Goal: Find specific page/section: Find specific page/section

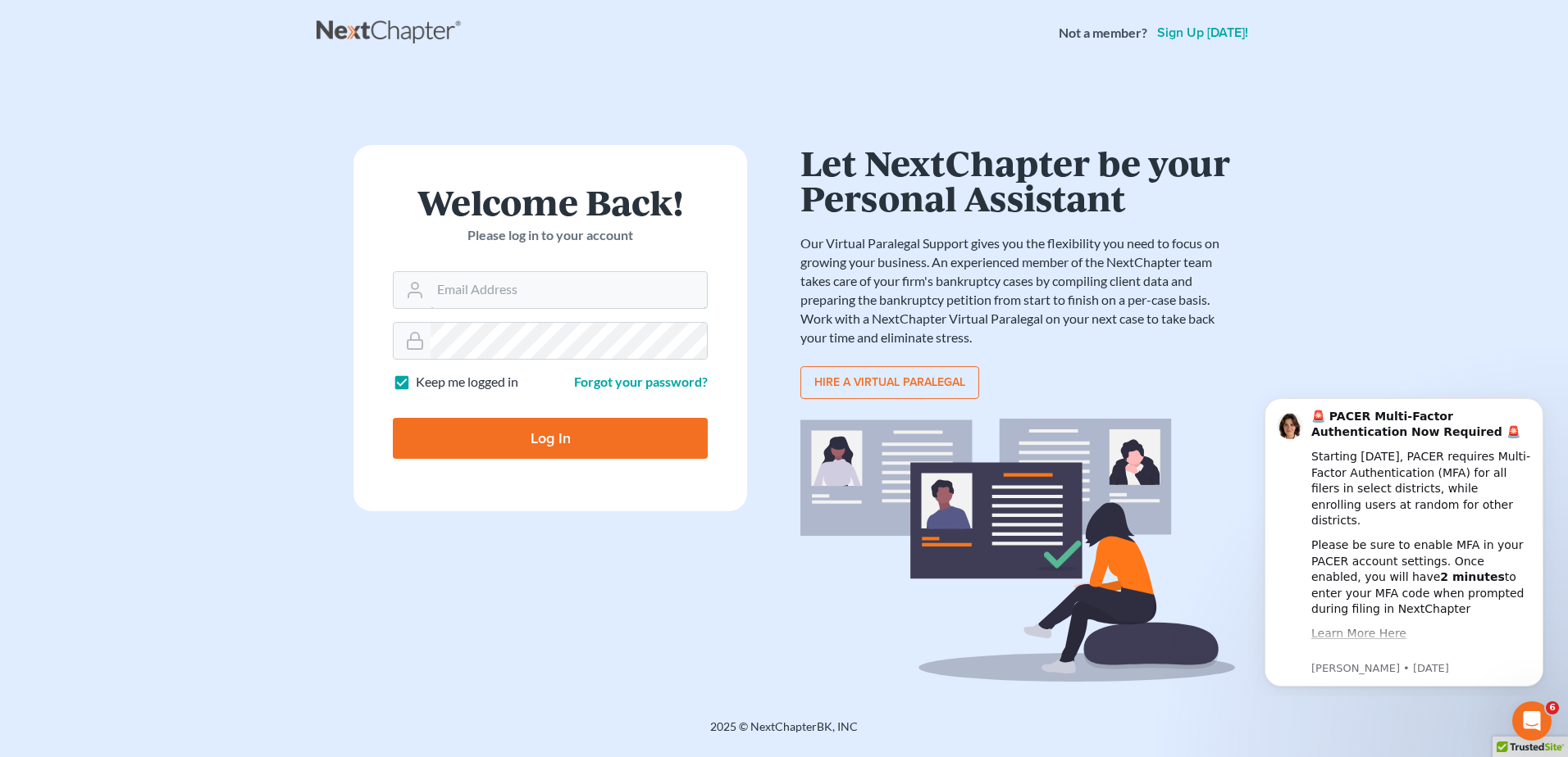
type input "mcastelluzzo@wellerlegalgroup.com"
click at [562, 444] on input "Log In" at bounding box center [550, 439] width 315 height 41
type input "Thinking..."
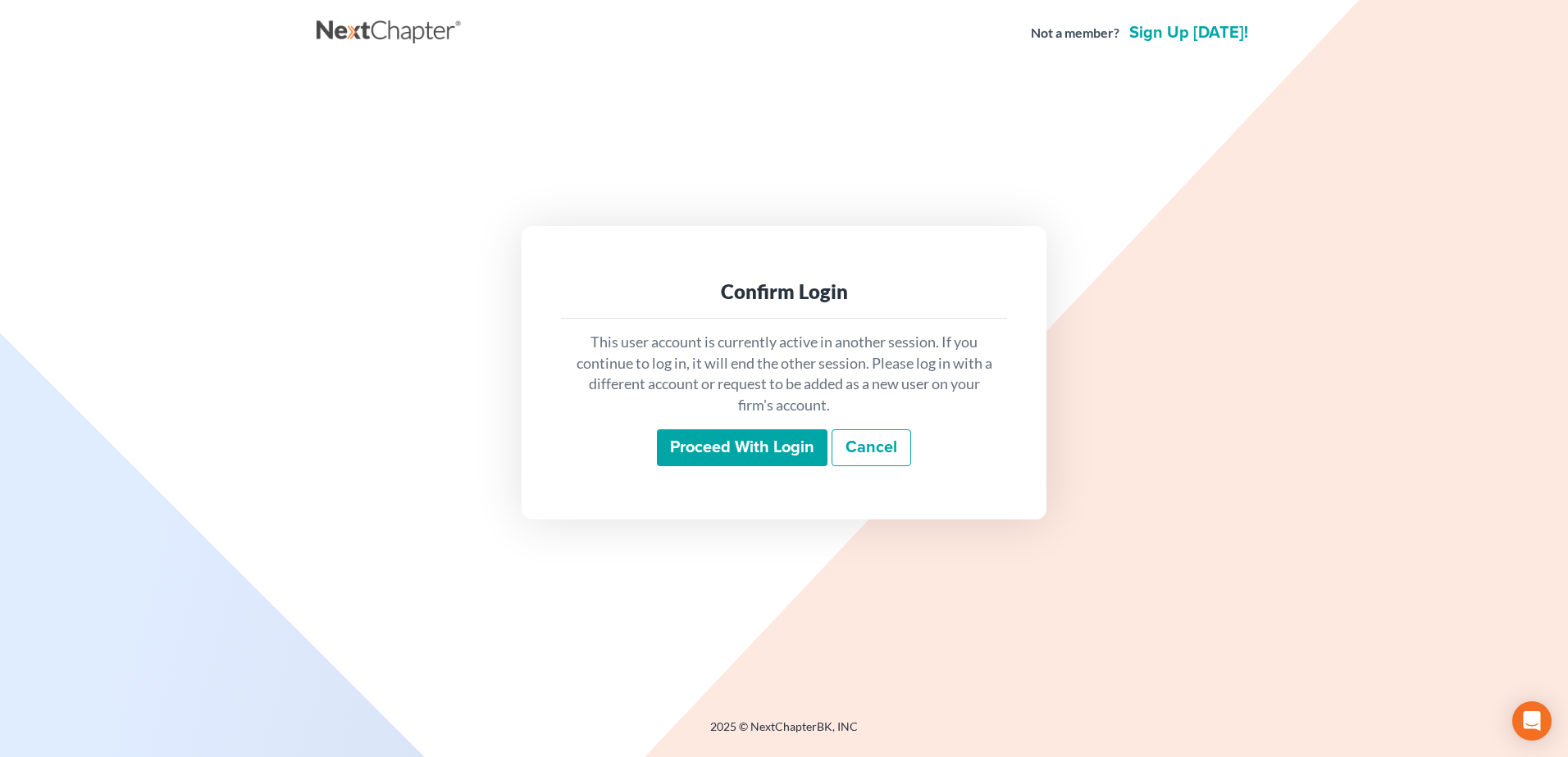
click at [759, 455] on input "Proceed with login" at bounding box center [742, 448] width 171 height 38
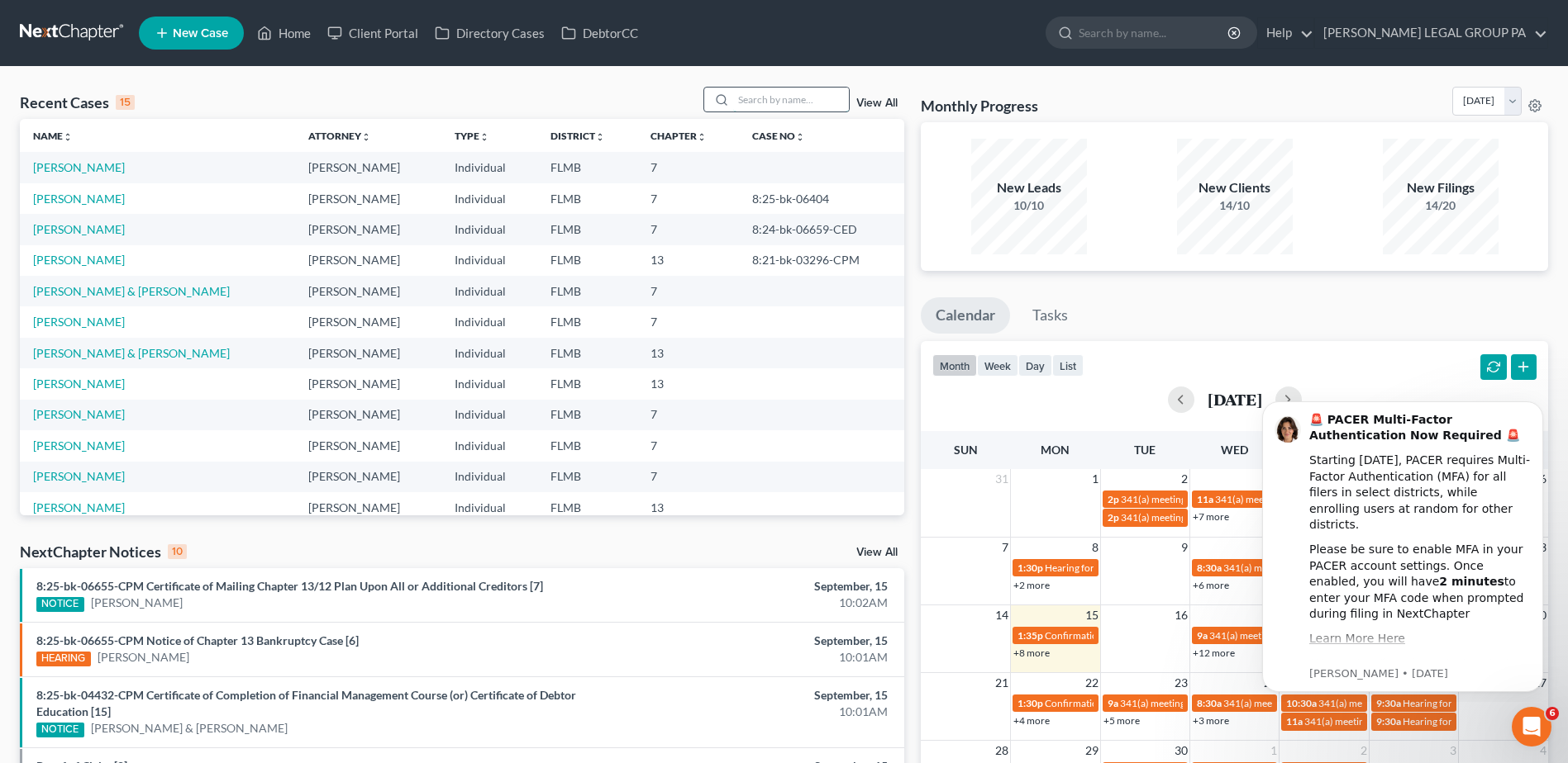
click at [764, 100] on input "search" at bounding box center [791, 100] width 116 height 24
paste input "[PERSON_NAME]"
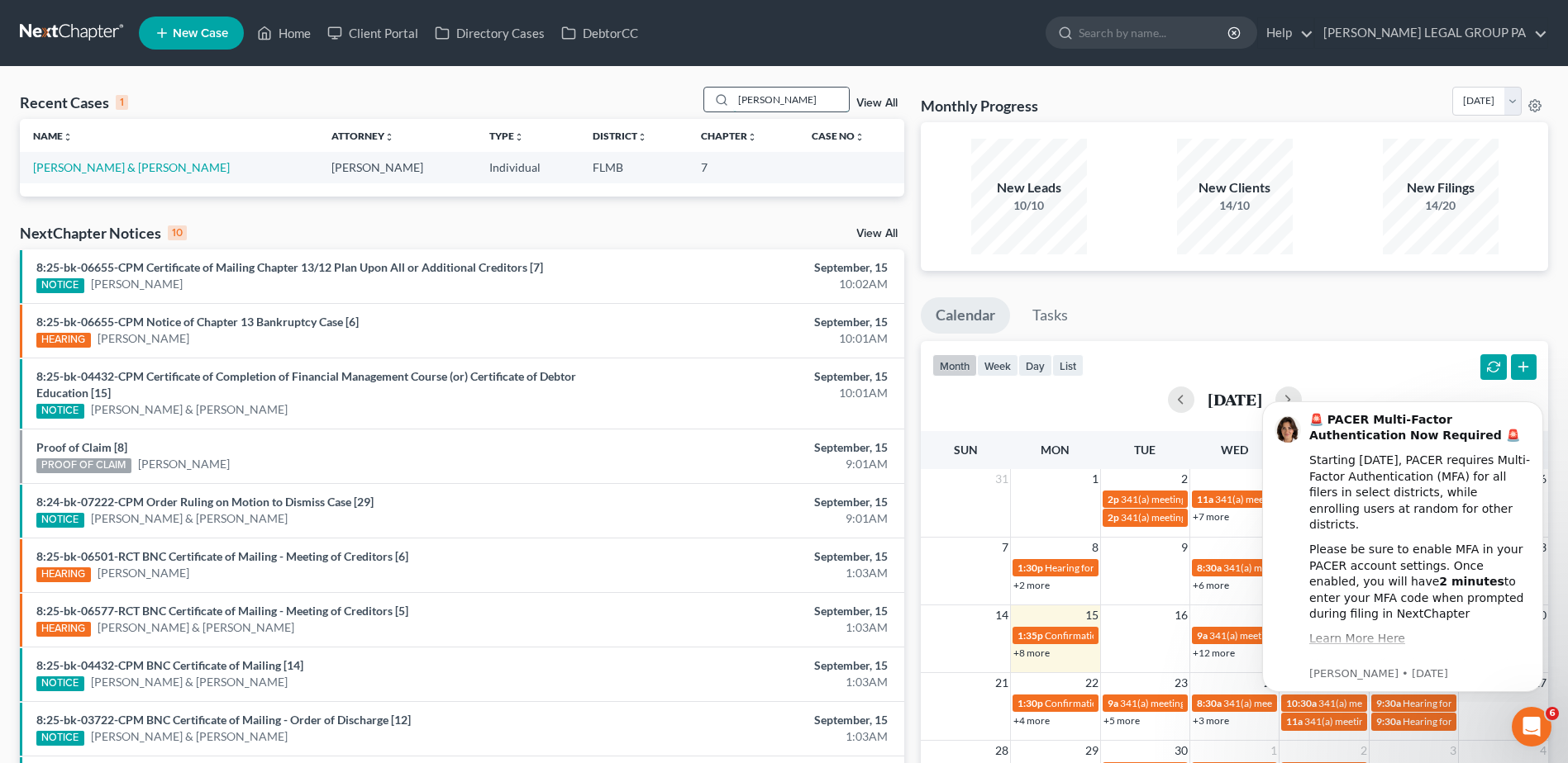
click at [805, 100] on input "[PERSON_NAME]" at bounding box center [791, 100] width 116 height 24
click at [741, 100] on input "[PERSON_NAME]" at bounding box center [791, 100] width 116 height 24
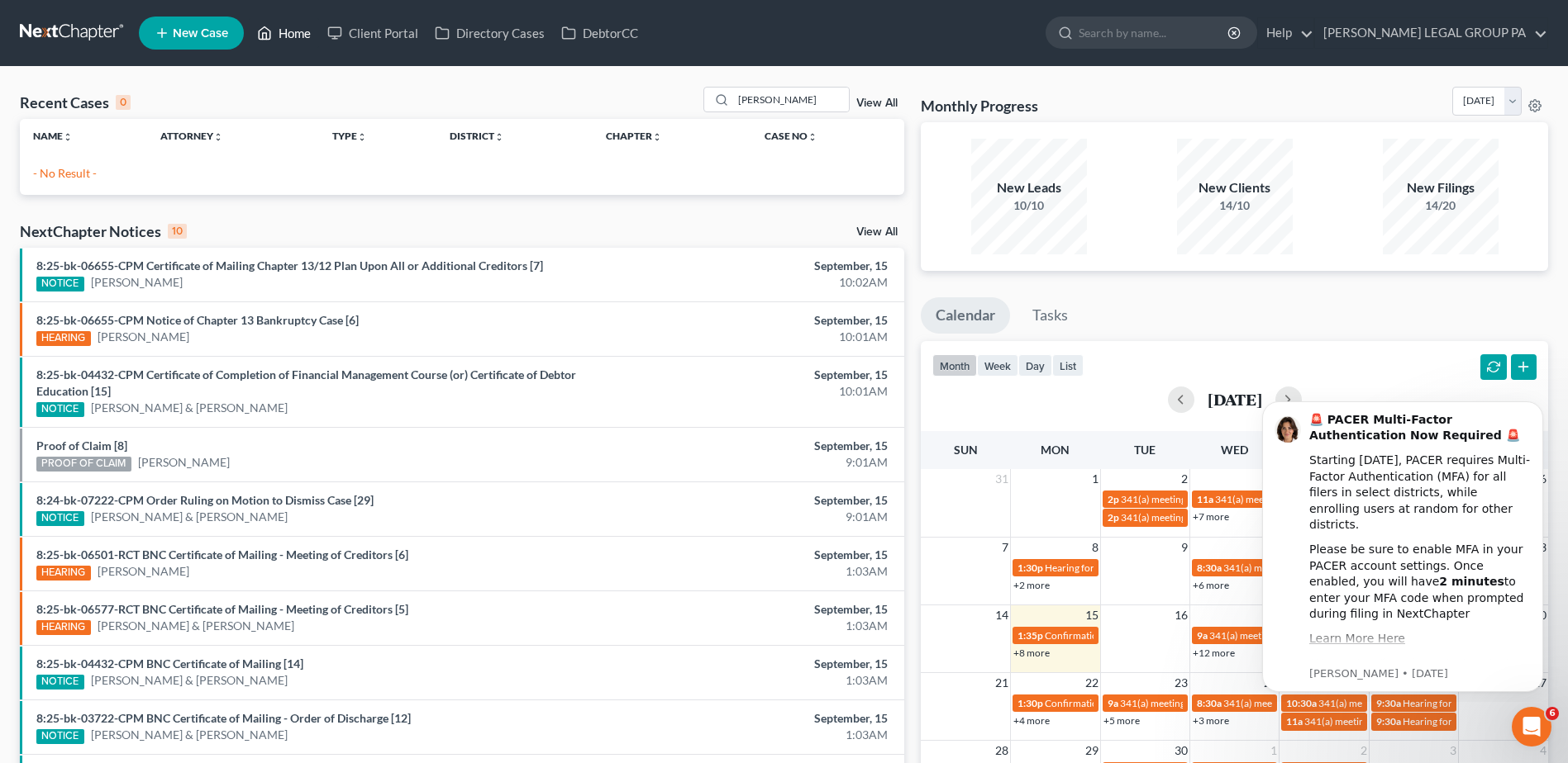
click at [290, 31] on link "Home" at bounding box center [284, 33] width 71 height 30
click at [772, 91] on div "[PERSON_NAME]" at bounding box center [777, 100] width 147 height 25
drag, startPoint x: 763, startPoint y: 98, endPoint x: 835, endPoint y: 98, distance: 72.0
click at [835, 99] on input "[PERSON_NAME]" at bounding box center [791, 100] width 116 height 24
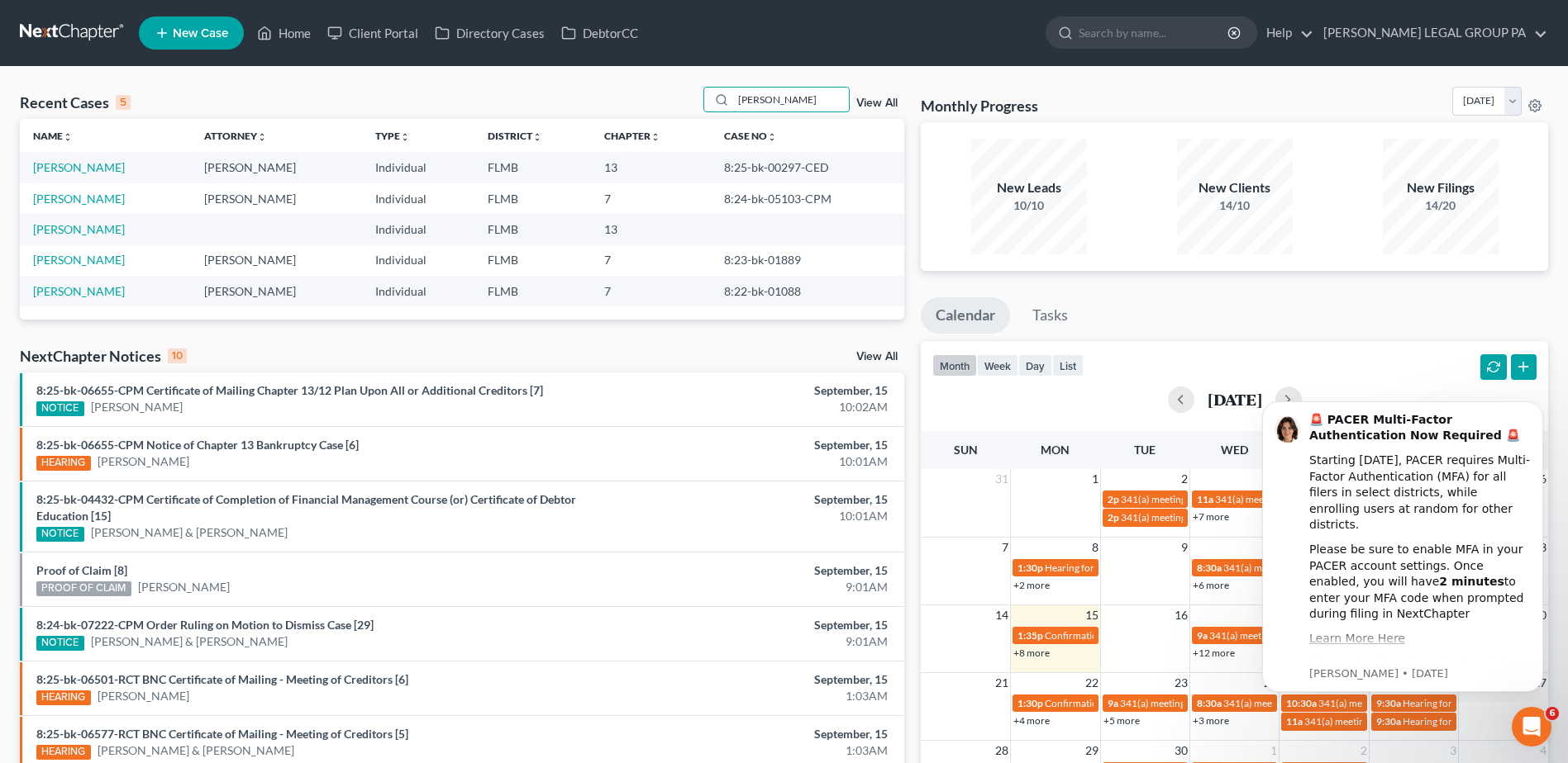
drag, startPoint x: 775, startPoint y: 100, endPoint x: 660, endPoint y: 100, distance: 115.0
click at [664, 100] on div "Recent Cases 5 [PERSON_NAME] View All" at bounding box center [462, 103] width 884 height 33
paste input "[PERSON_NAME]"
type input "[PERSON_NAME]"
